Goal: Task Accomplishment & Management: Complete application form

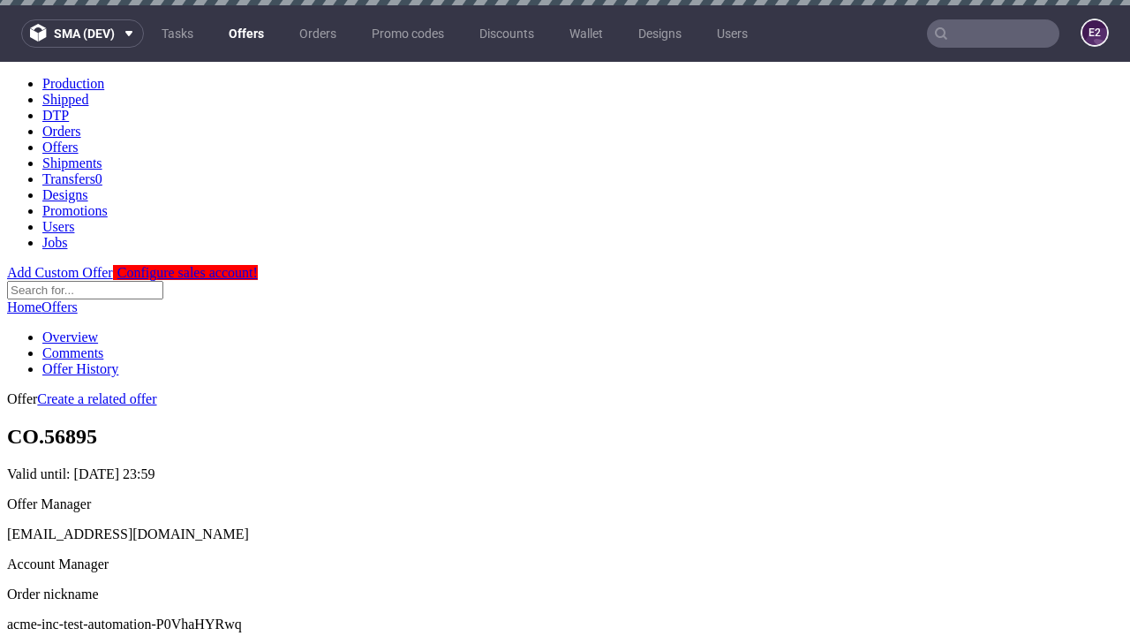
scroll to position [5, 0]
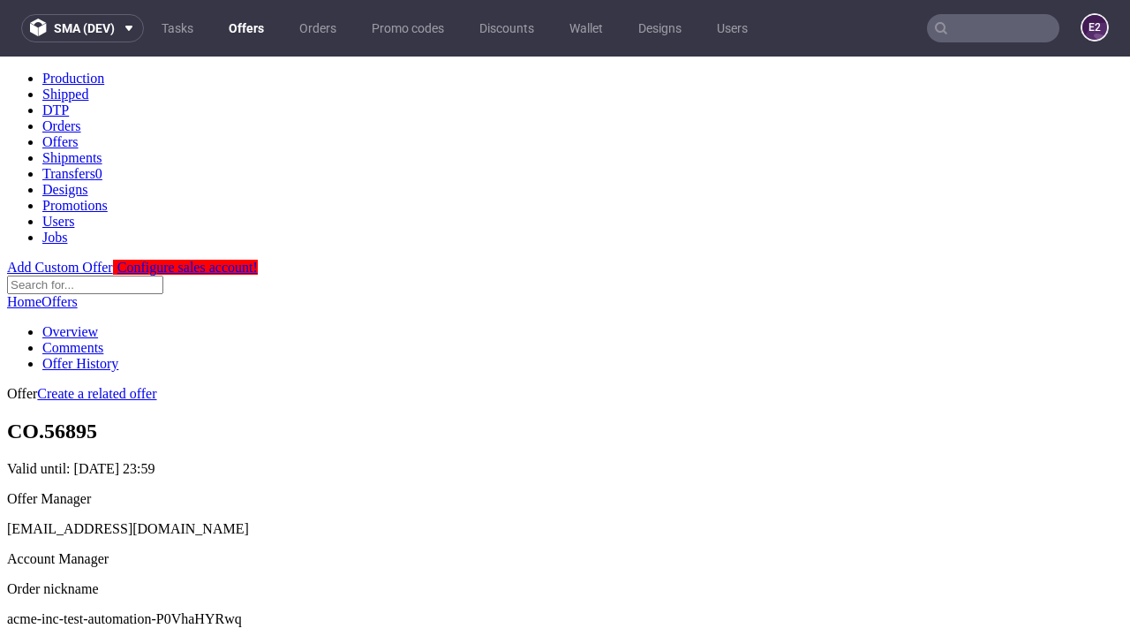
scroll to position [175, 0]
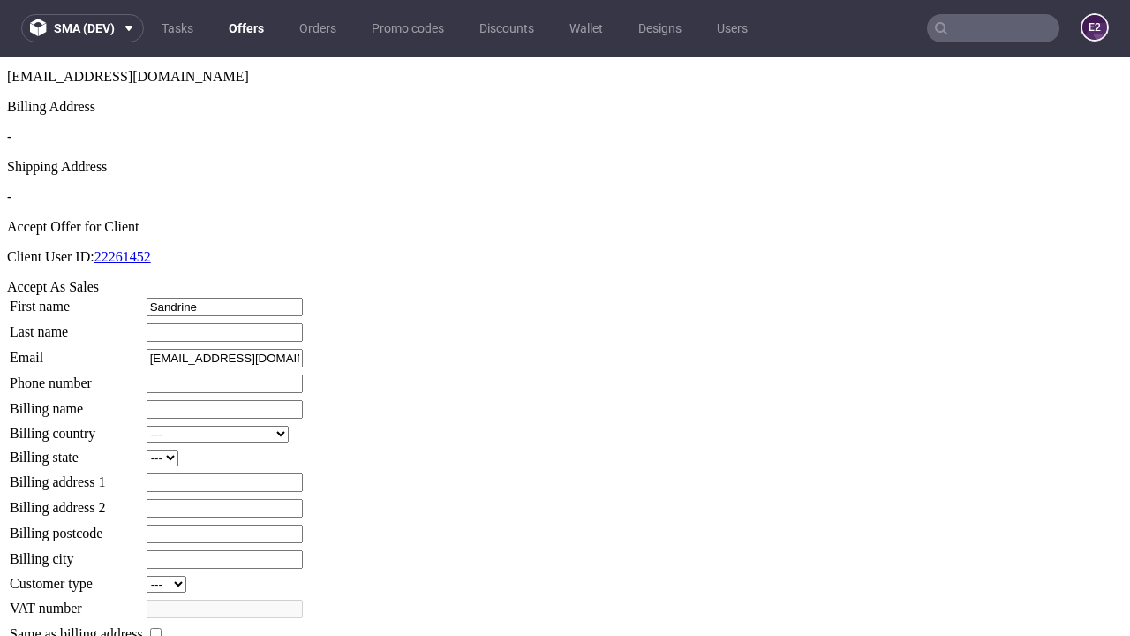
type input "Sandrine"
type input "Bartell"
type input "1509813888"
type input "Price_Collins66"
select select "13"
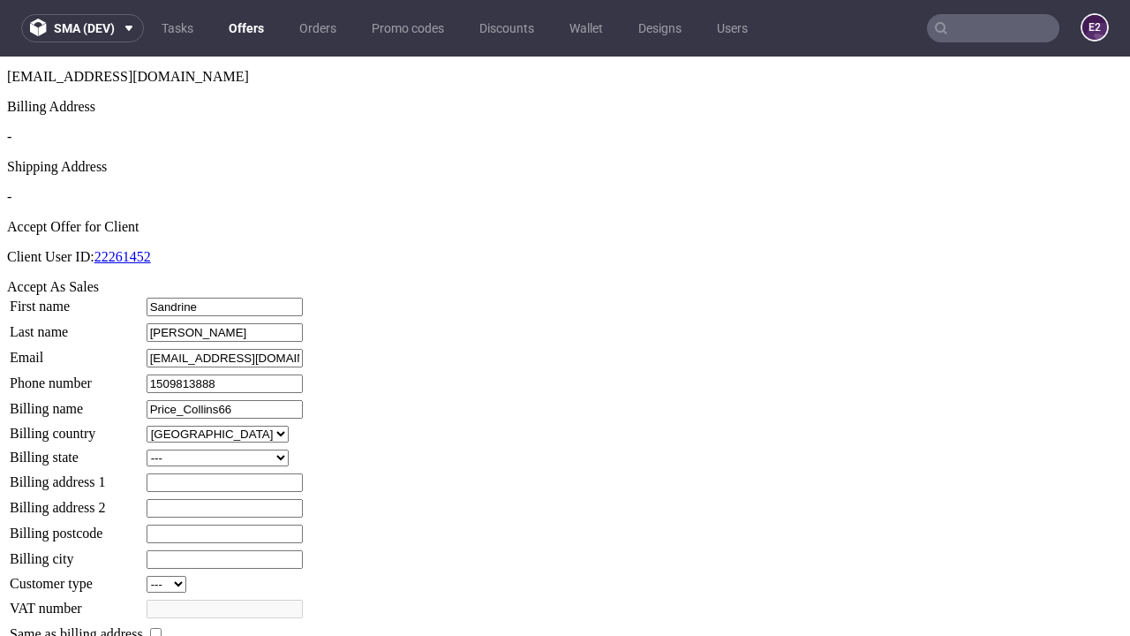
select select "132"
type input "Price_Collins66"
type input "374 Aufderhar Lea"
type input "AI25 3AL"
type input "Terry-upon-Parisian"
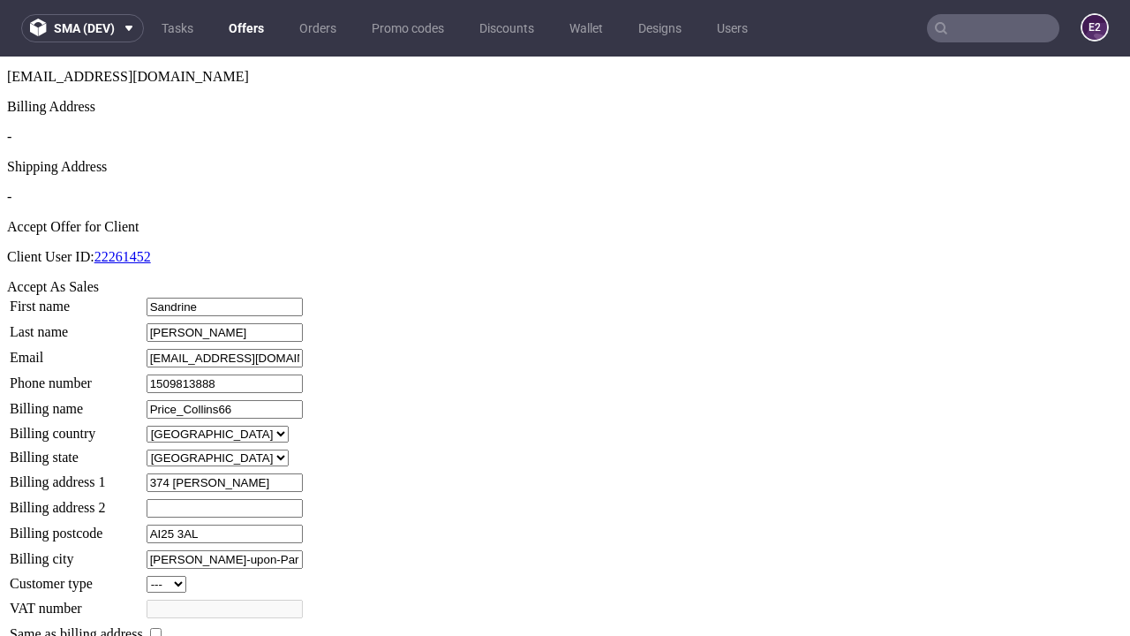
click at [162, 628] on input "checkbox" at bounding box center [155, 633] width 11 height 11
checkbox input "true"
type input "Price_Collins66"
select select "13"
type input "374 Aufderhar Lea"
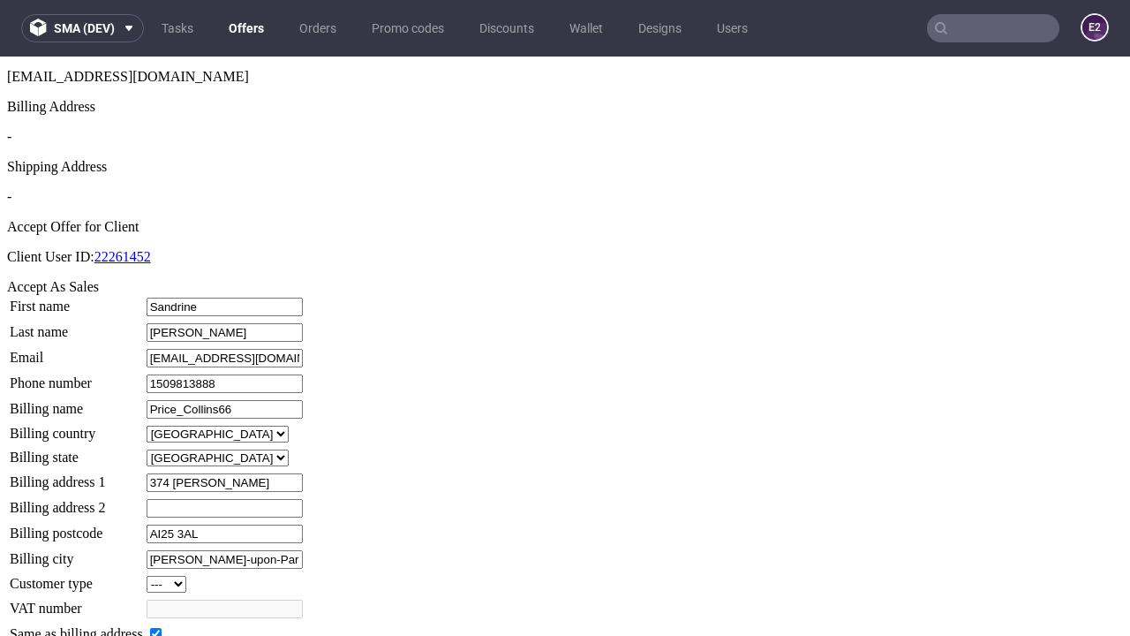
type input "AI25 3AL"
type input "Terry-upon-Parisian"
select select "132"
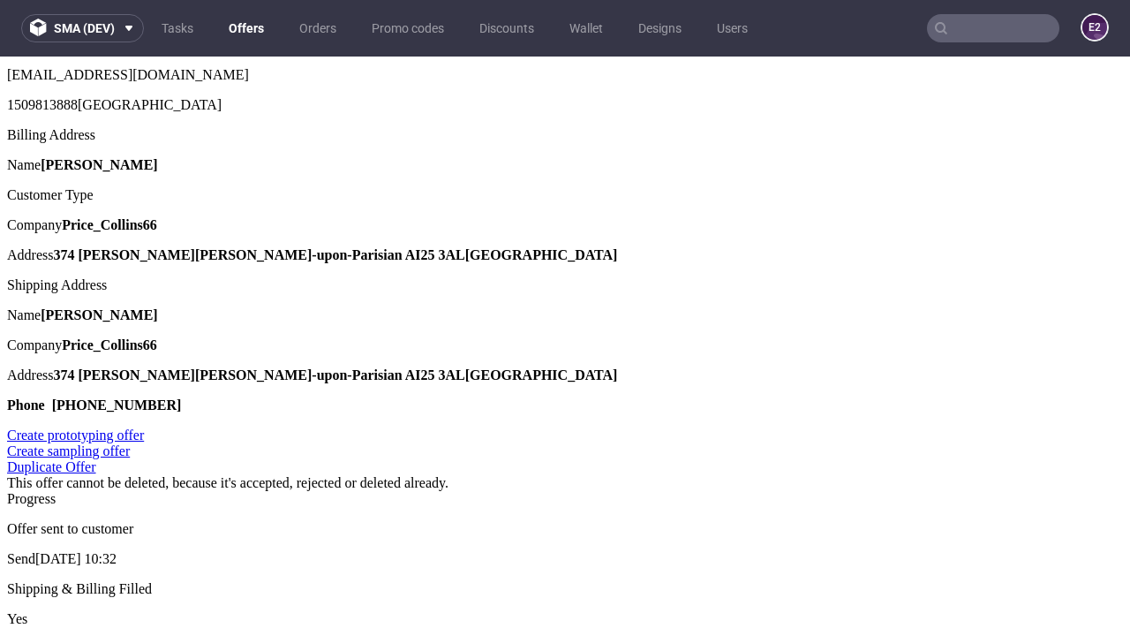
scroll to position [0, 0]
